Goal: Task Accomplishment & Management: Manage account settings

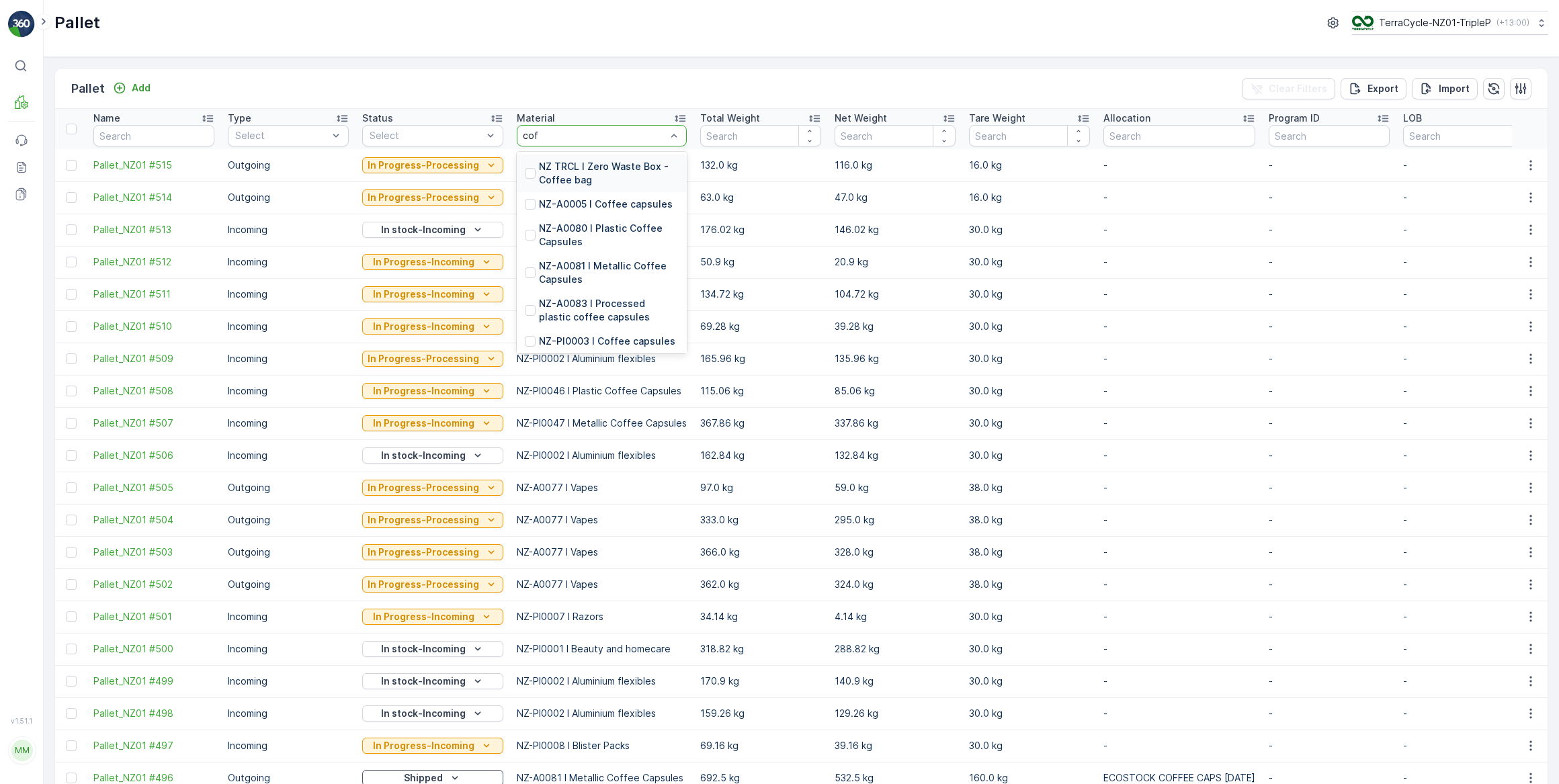
type input "coff"
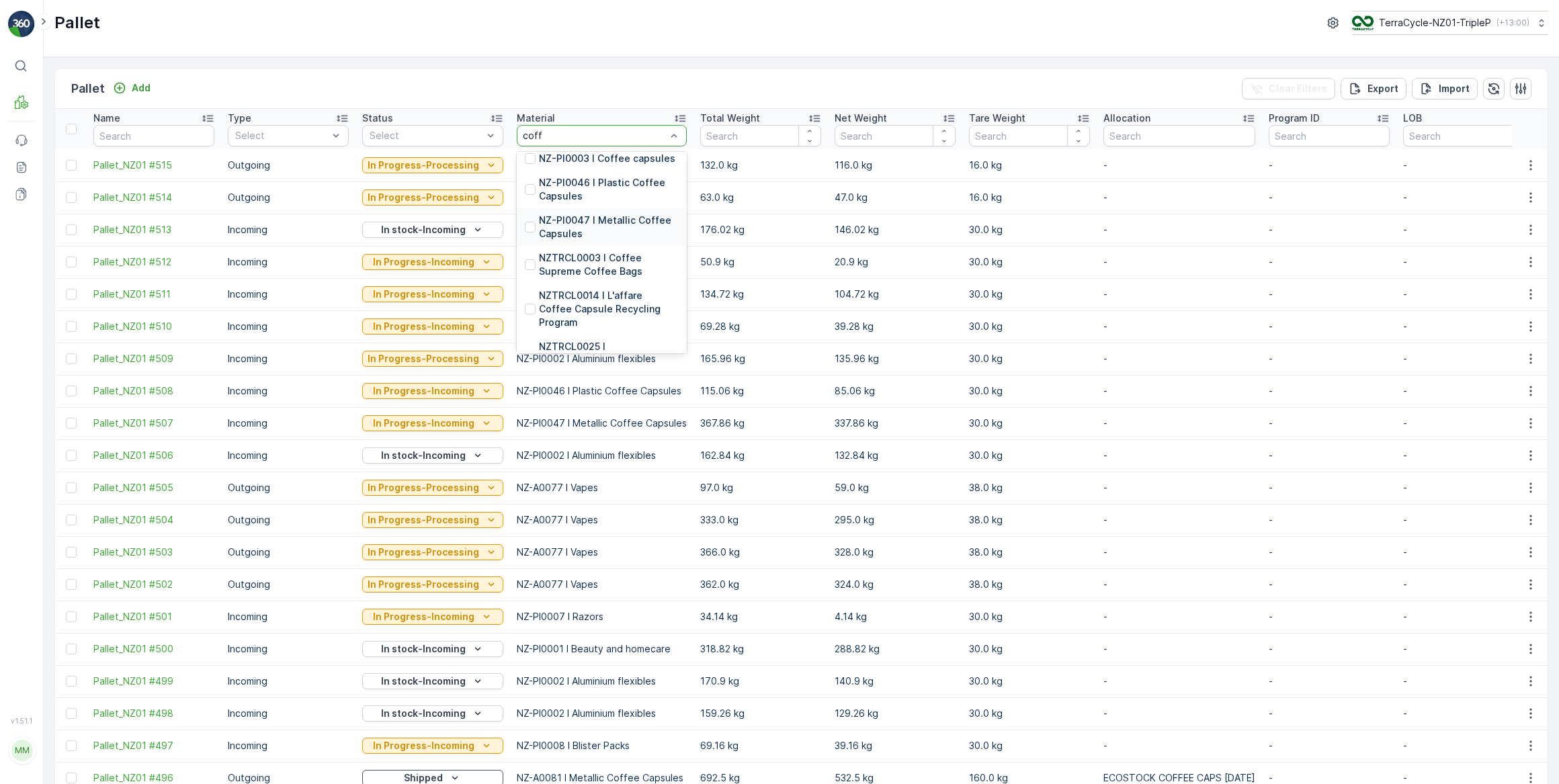
click at [593, 221] on p "NZ-PI0047 I Metallic Coffee Capsules" at bounding box center [608, 227] width 140 height 27
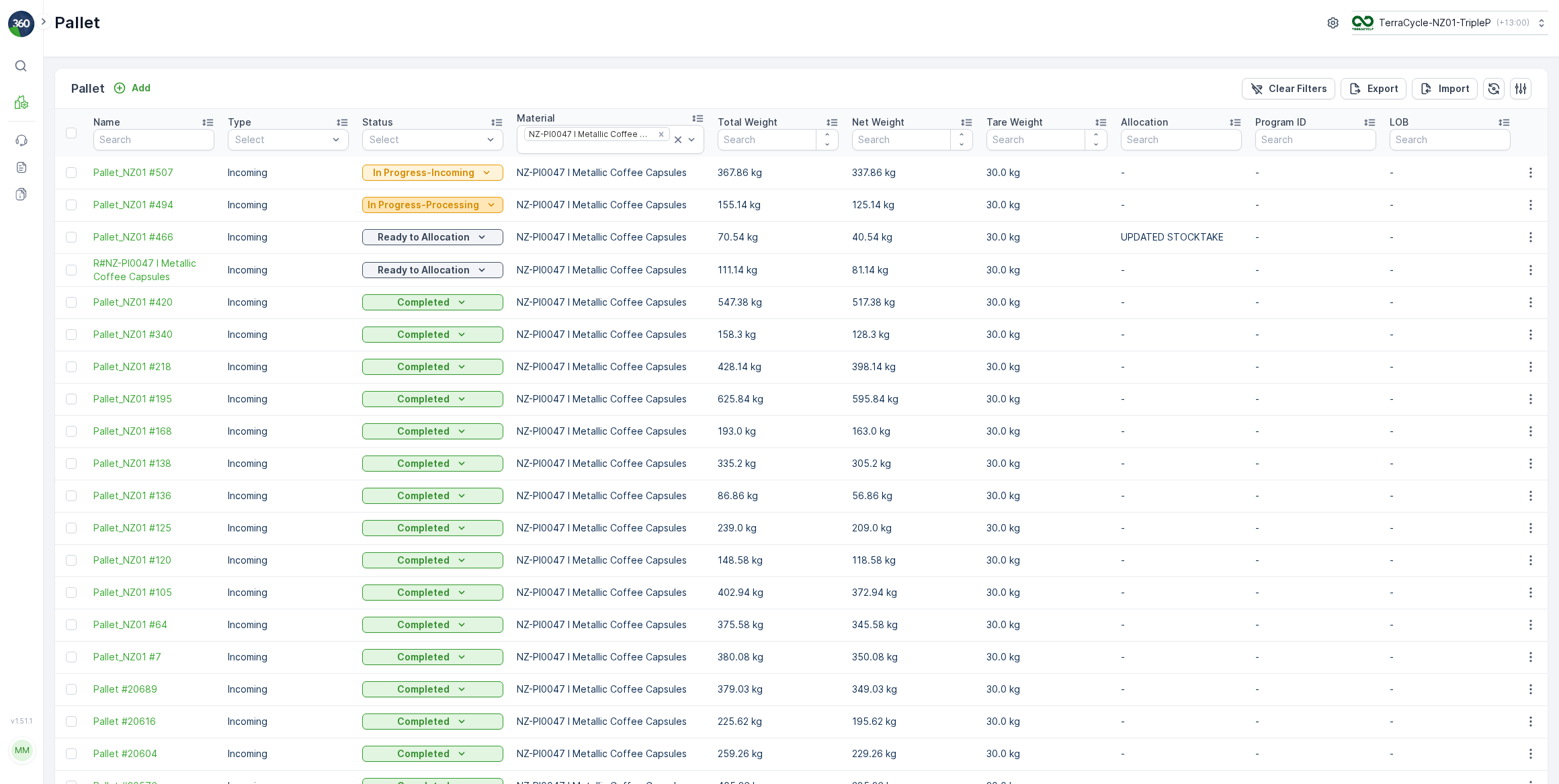
click at [429, 204] on p "In Progress-Processing" at bounding box center [424, 205] width 112 height 14
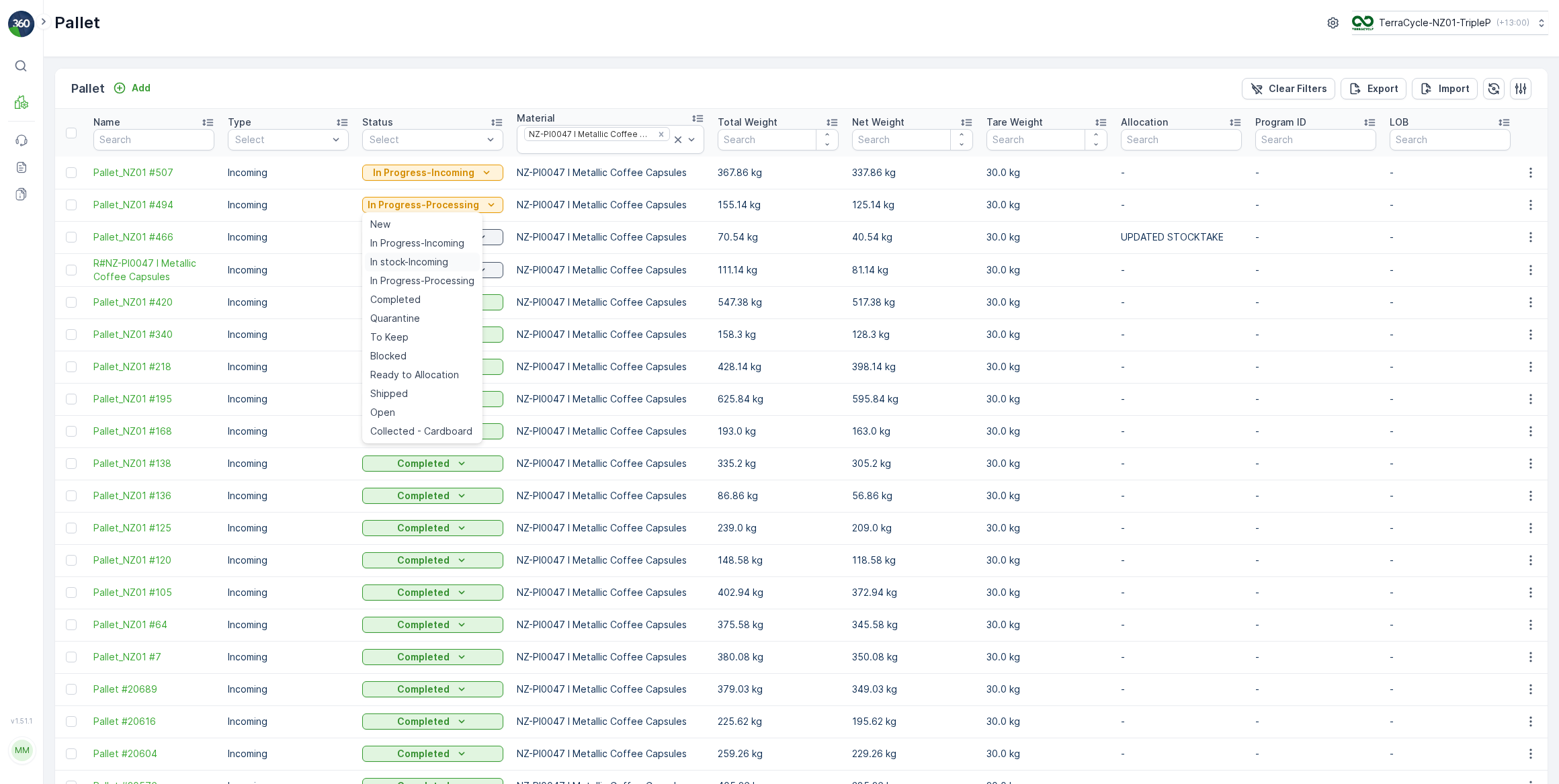
click at [417, 265] on span "In stock-Incoming" at bounding box center [409, 261] width 78 height 14
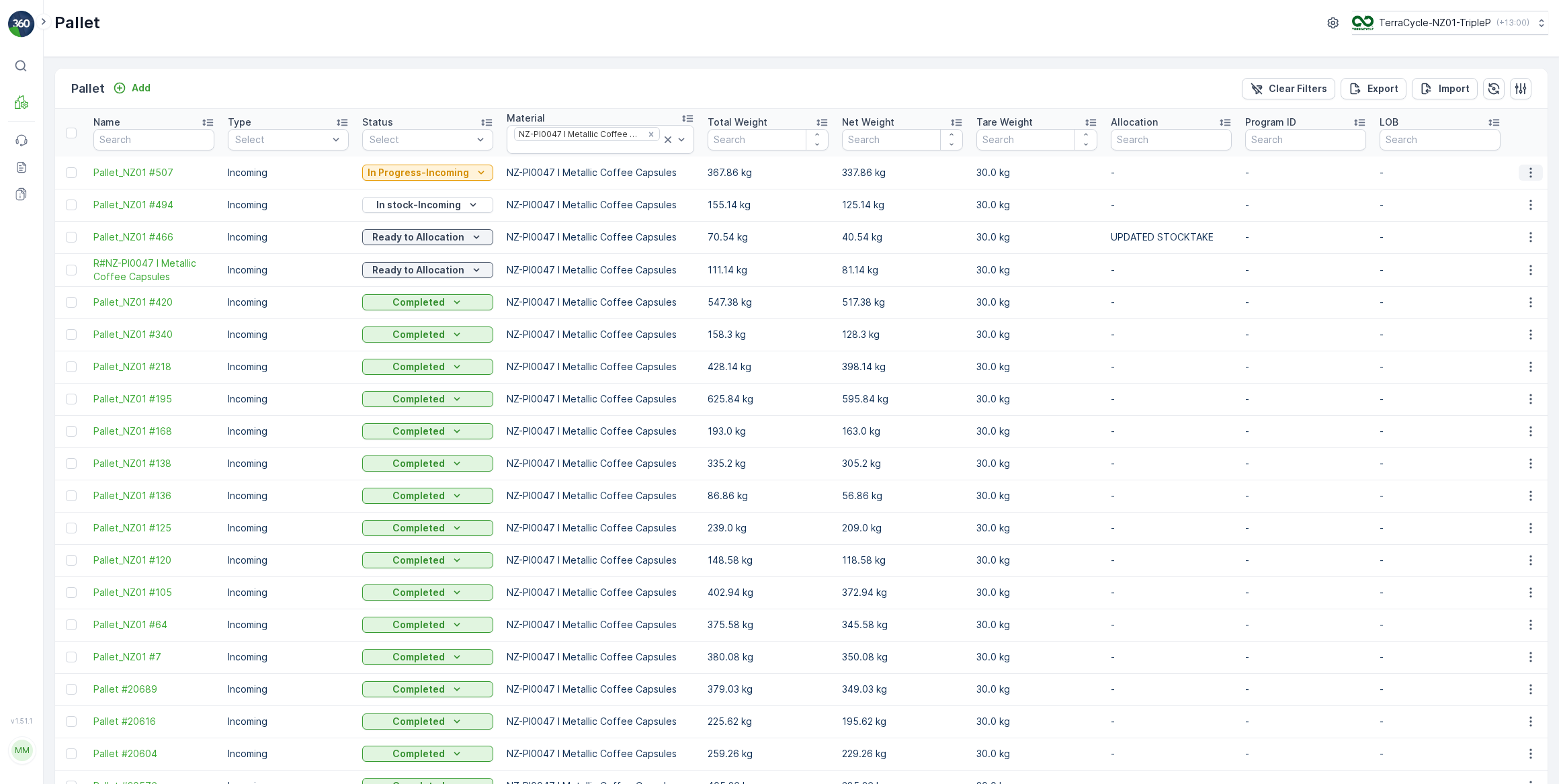
click at [1529, 174] on icon "button" at bounding box center [1531, 173] width 14 height 14
click at [1505, 264] on span "Print QR" at bounding box center [1494, 267] width 37 height 14
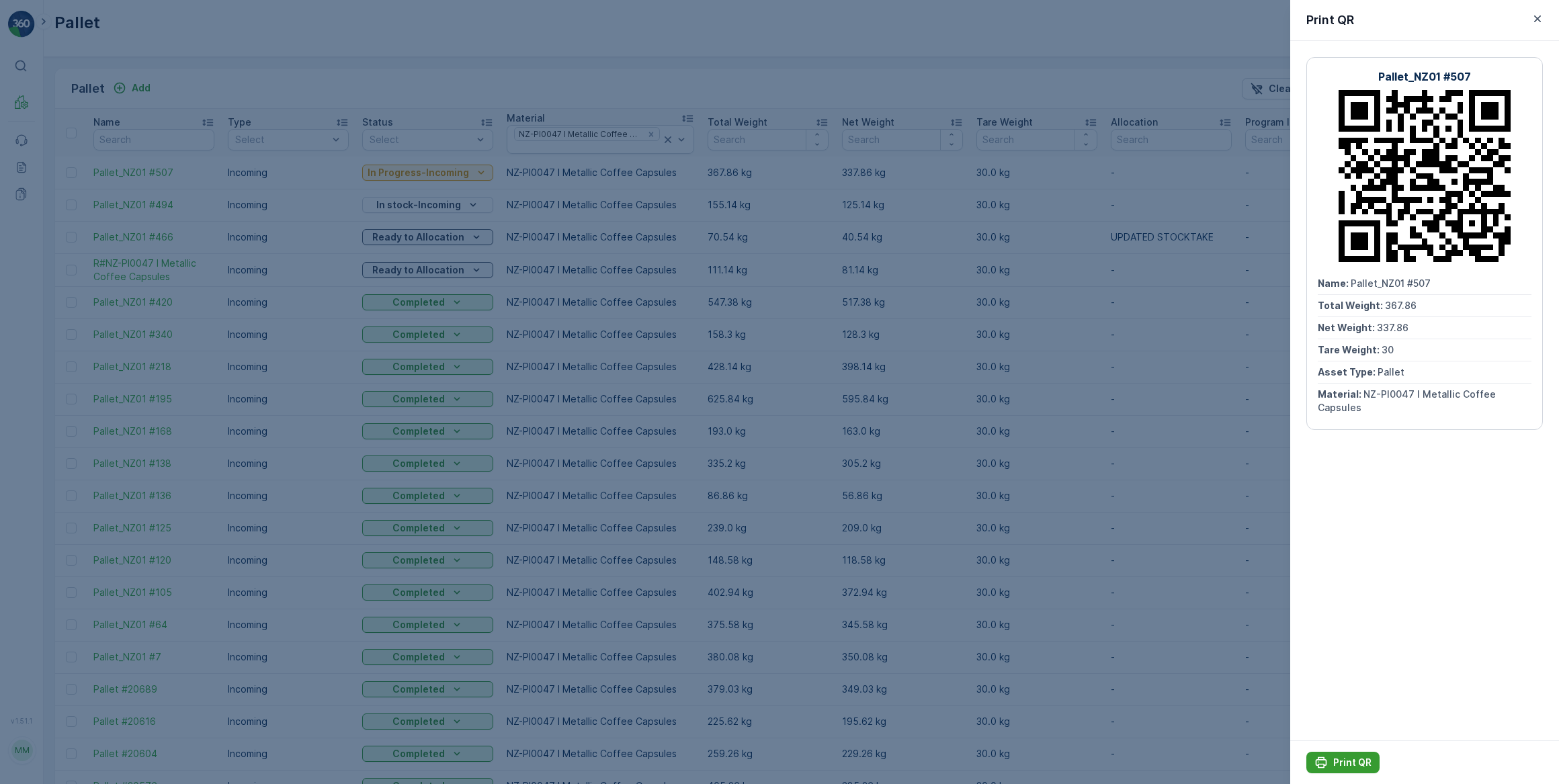
click at [1360, 762] on p "Print QR" at bounding box center [1353, 762] width 38 height 14
click at [1538, 21] on icon "button" at bounding box center [1537, 18] width 14 height 14
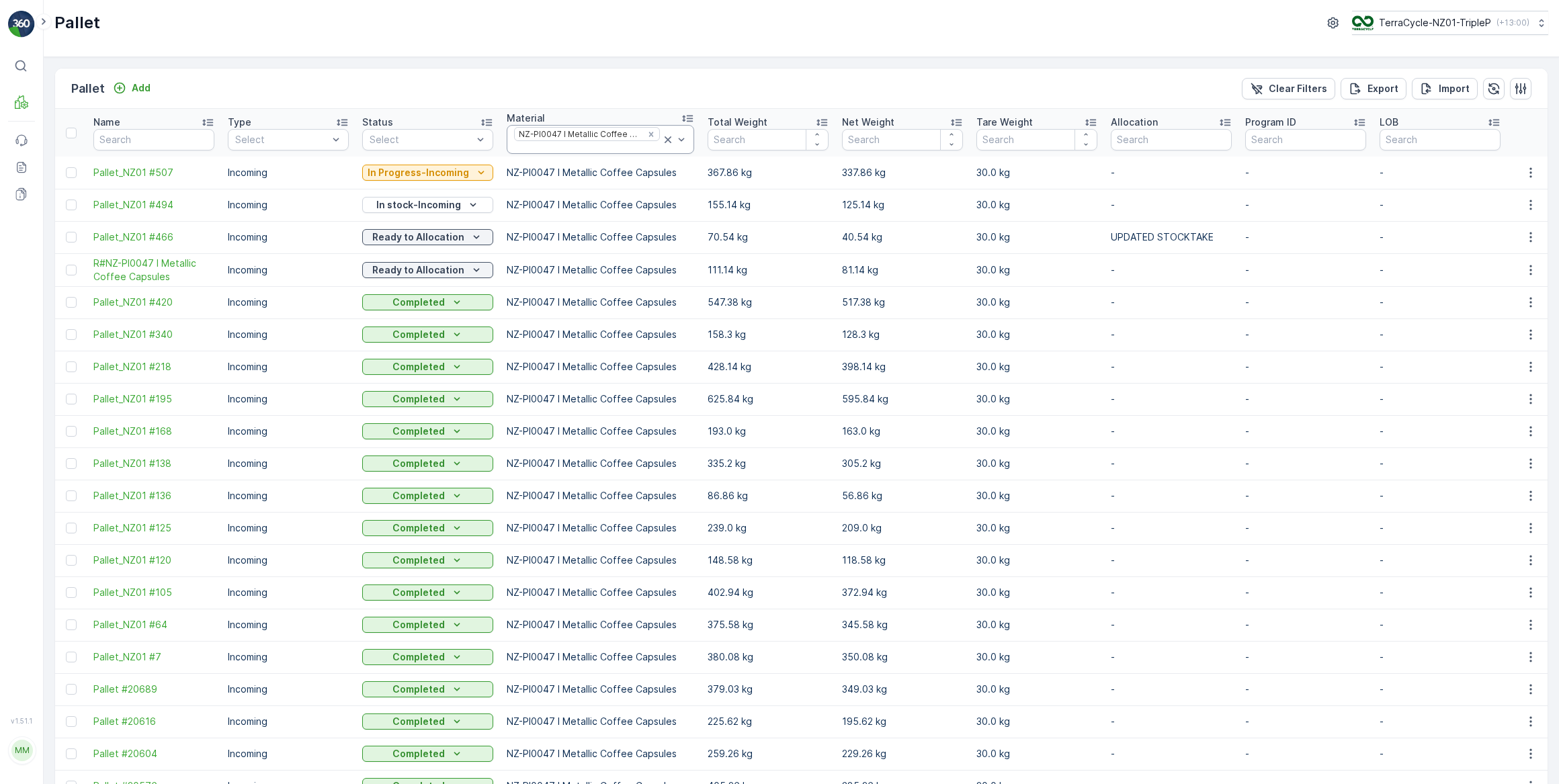
click at [664, 139] on icon at bounding box center [668, 140] width 6 height 6
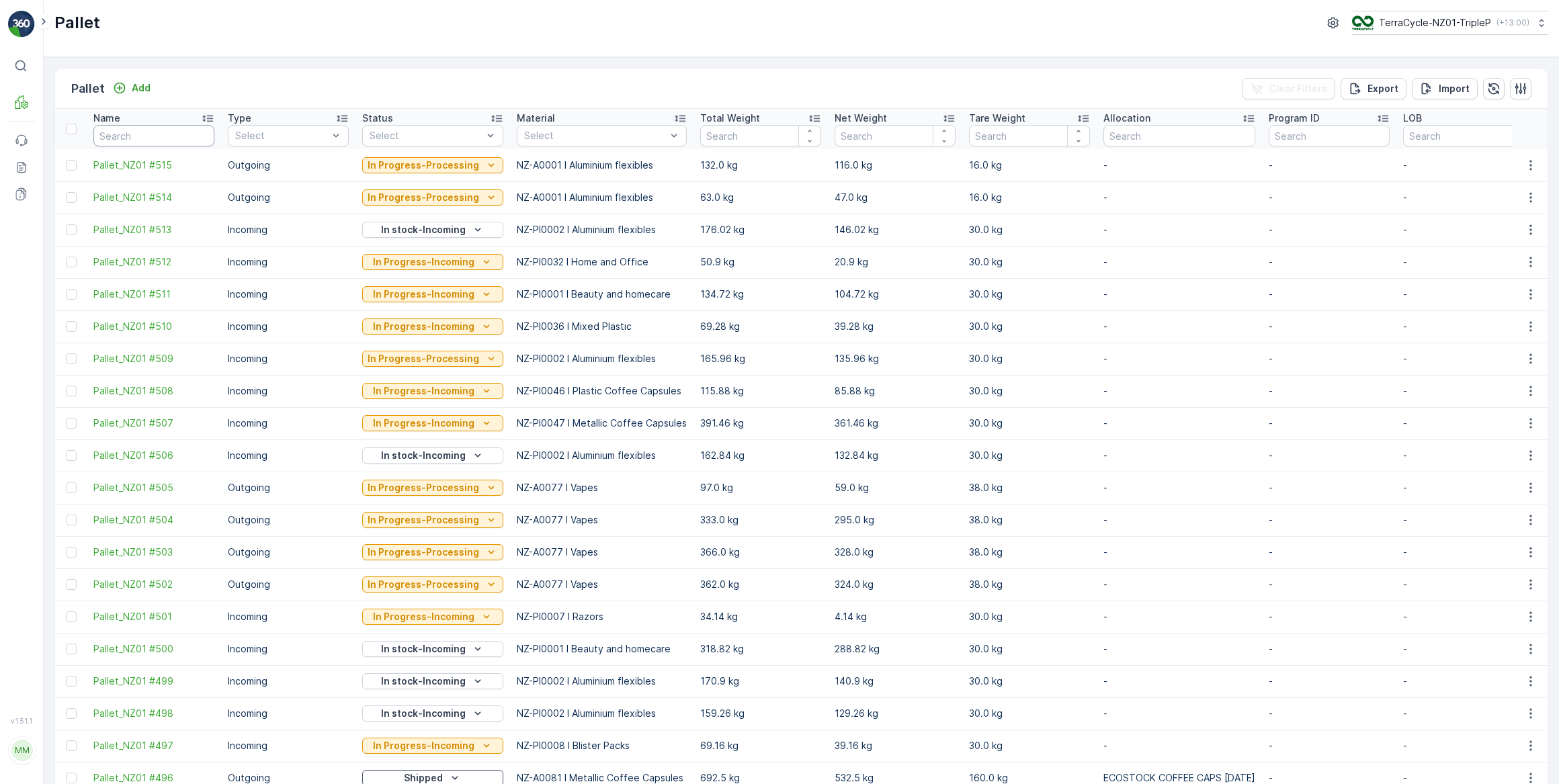
drag, startPoint x: 190, startPoint y: 137, endPoint x: 205, endPoint y: 93, distance: 46.5
click at [192, 136] on input "text" at bounding box center [154, 135] width 121 height 22
type input "wis"
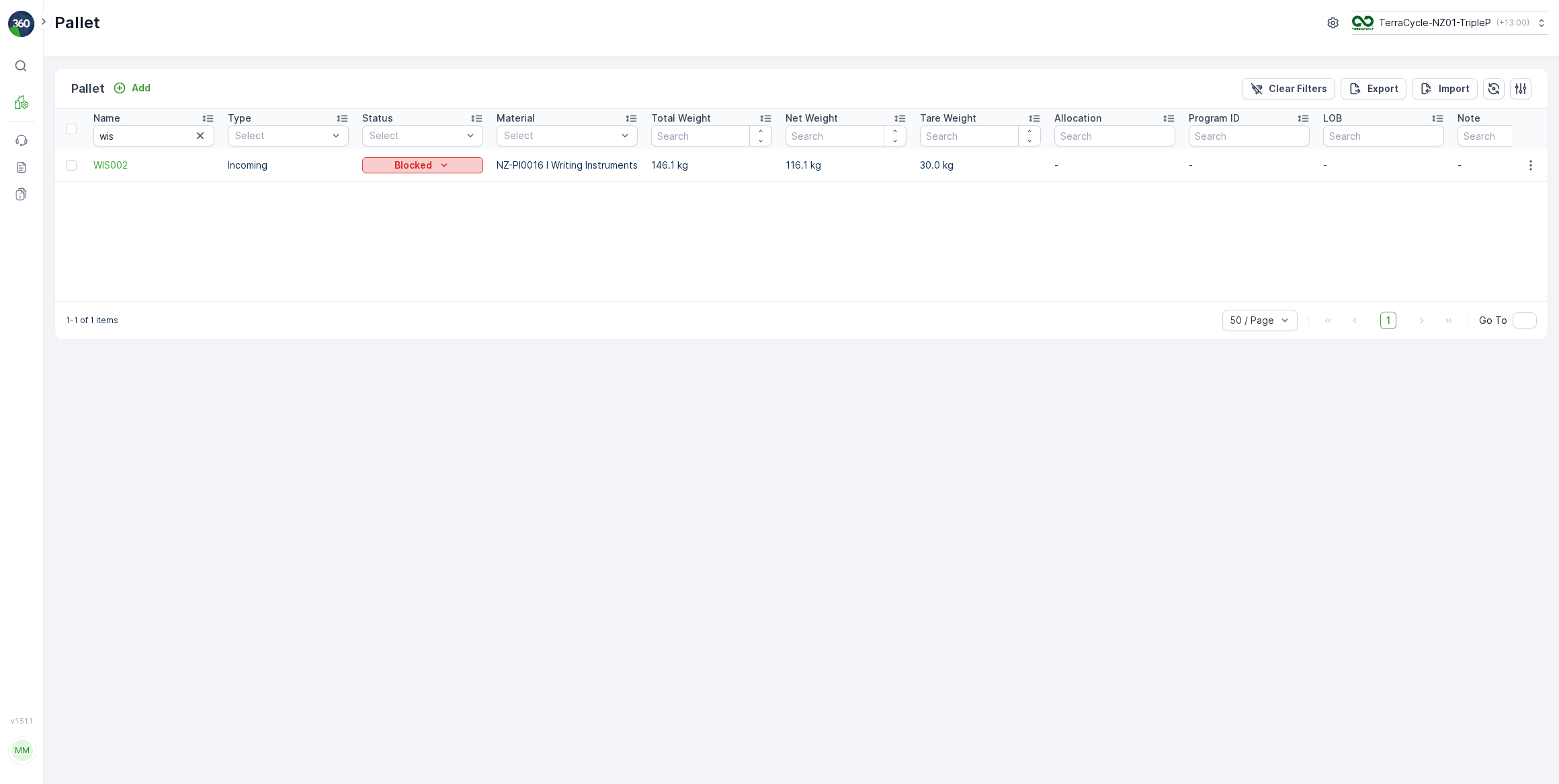
click at [435, 166] on div "Blocked" at bounding box center [423, 165] width 110 height 14
click at [433, 205] on span "In Progress-Incoming" at bounding box center [417, 203] width 94 height 14
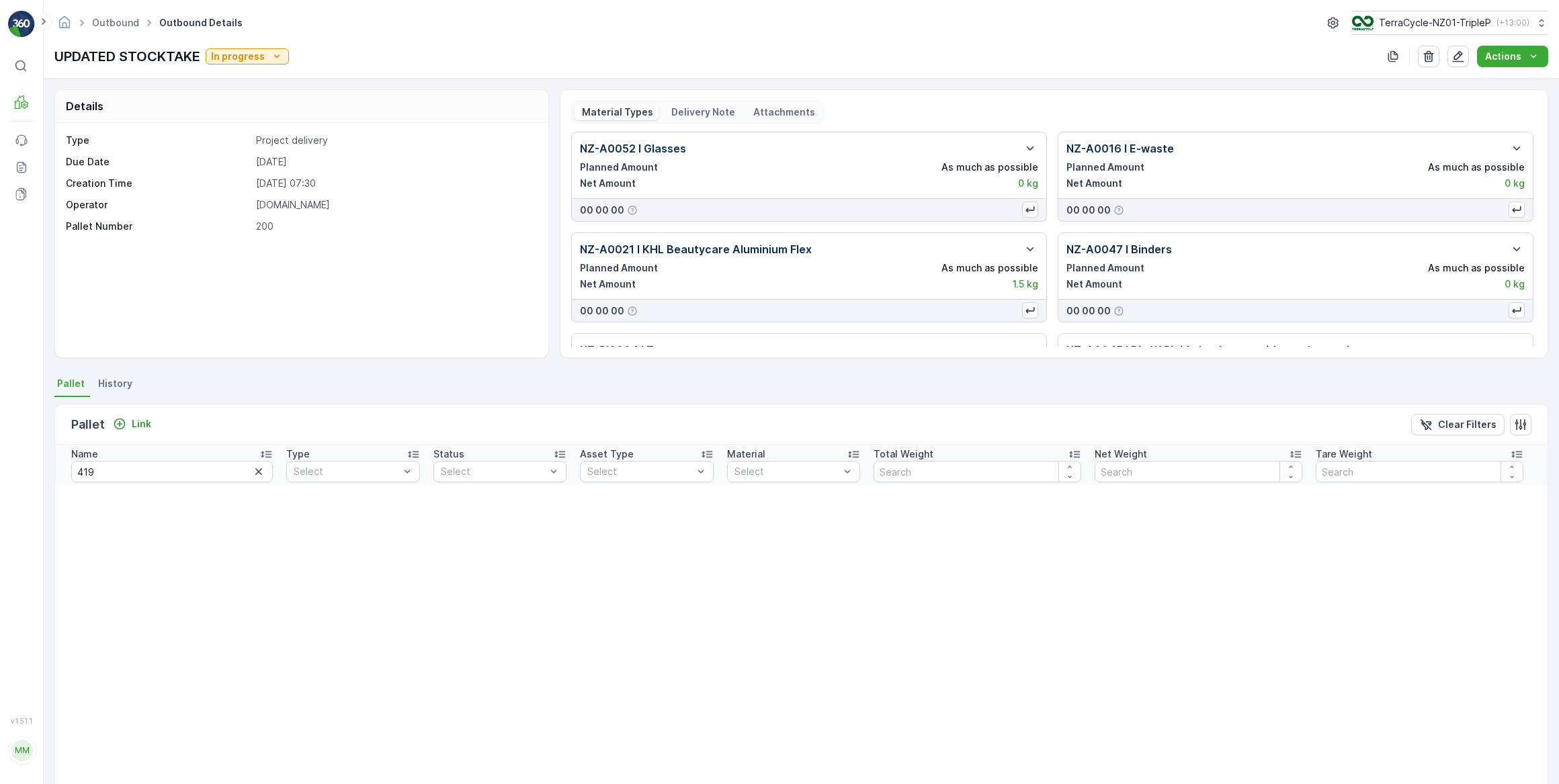
click at [252, 472] on icon "button" at bounding box center [258, 472] width 14 height 14
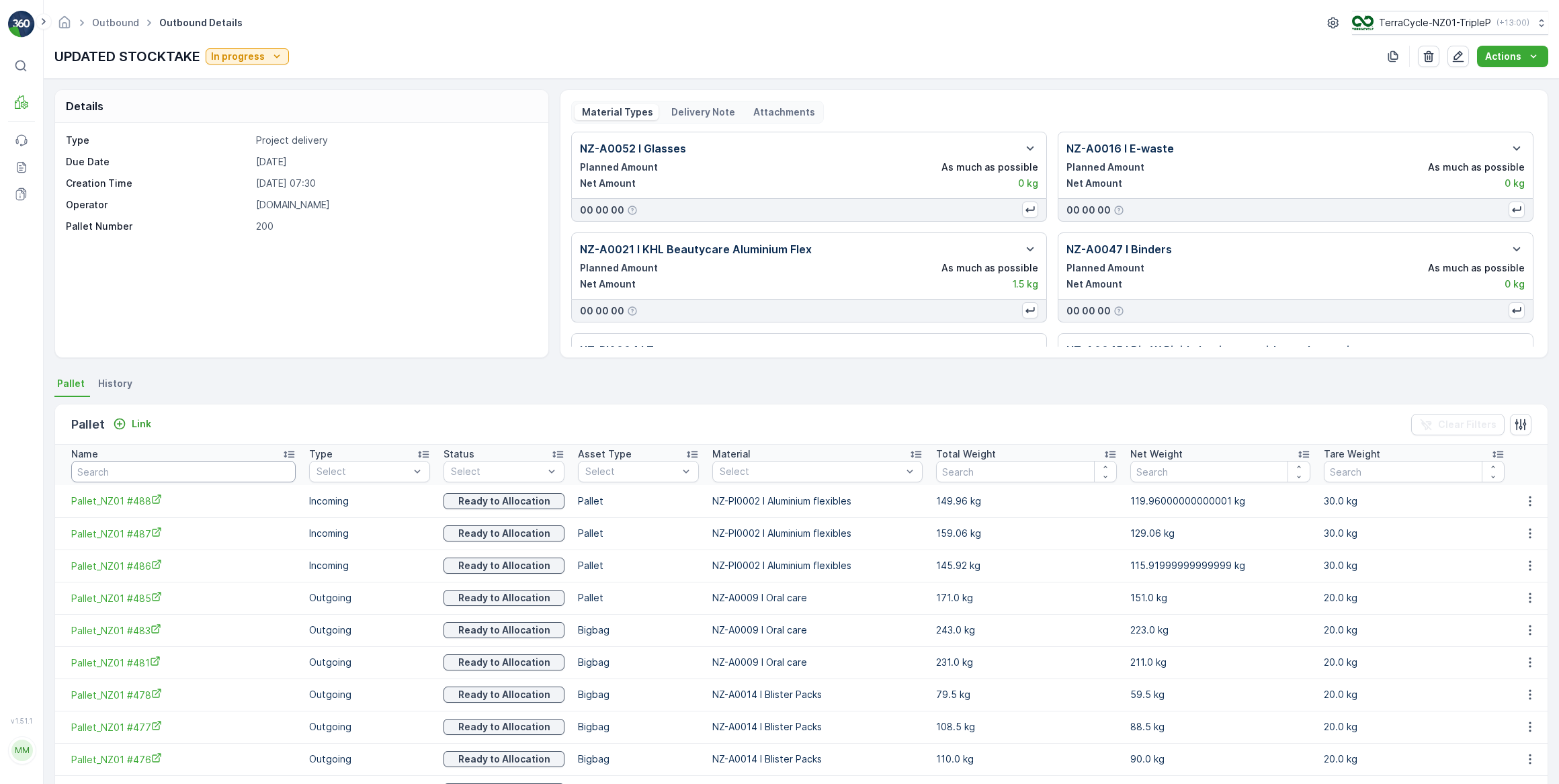
drag, startPoint x: 128, startPoint y: 468, endPoint x: 142, endPoint y: 436, distance: 34.9
click at [128, 467] on input "text" at bounding box center [183, 472] width 225 height 22
type input "wis"
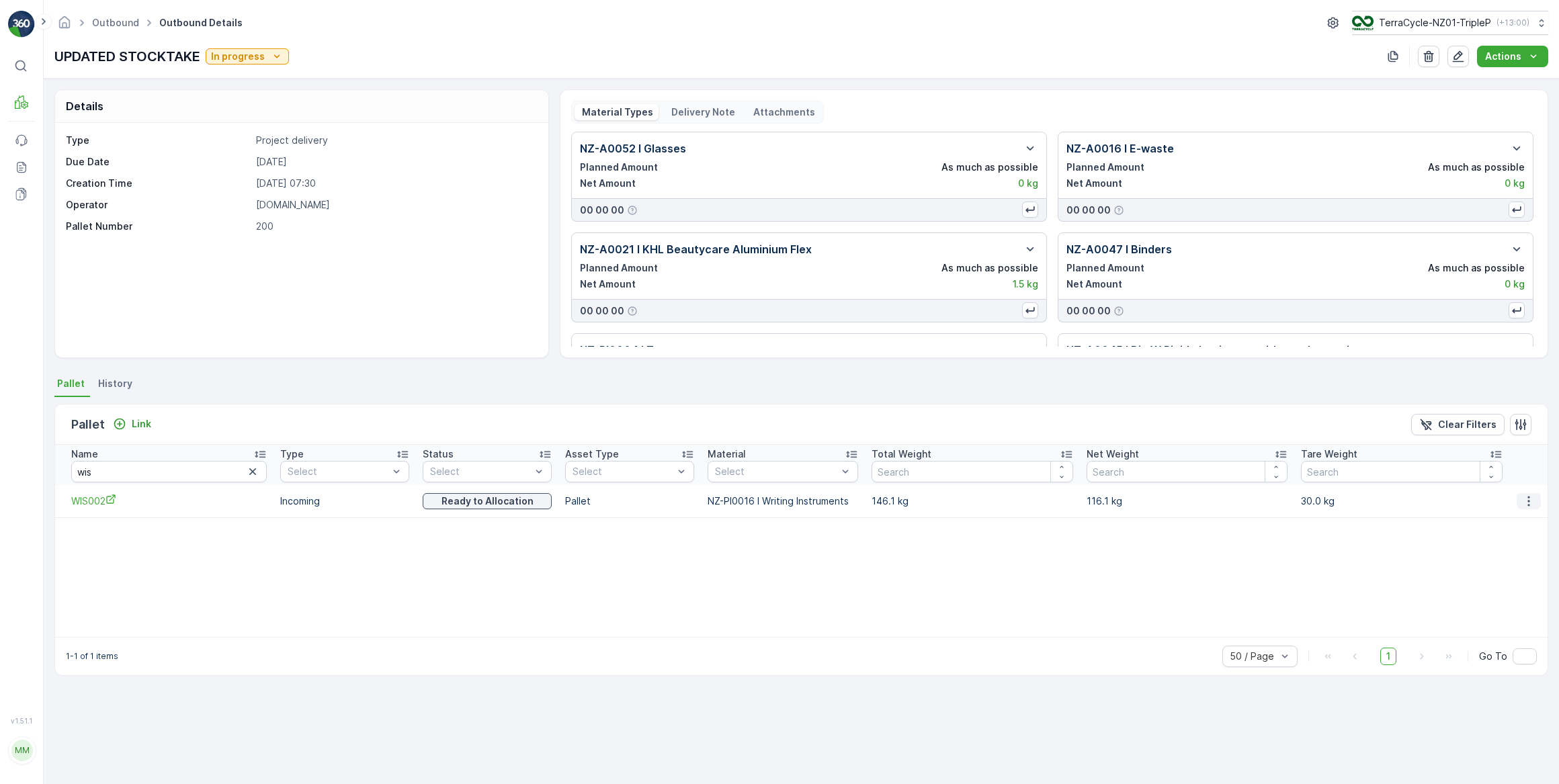
click at [1526, 503] on icon "button" at bounding box center [1529, 501] width 14 height 14
click at [1509, 544] on span "Unlink Pallet" at bounding box center [1503, 545] width 54 height 14
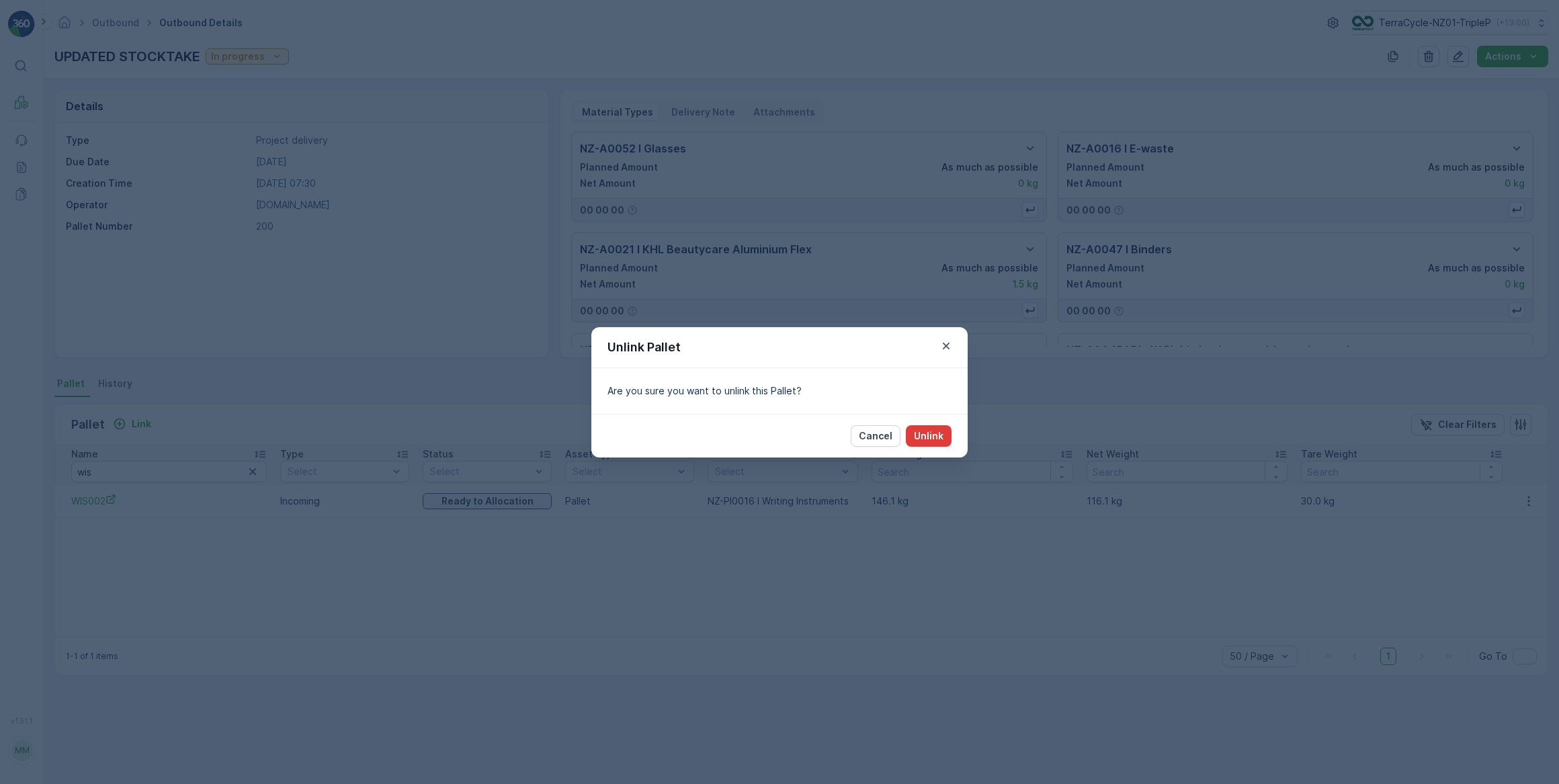
click at [930, 436] on p "Unlink" at bounding box center [928, 436] width 30 height 14
